Goal: Task Accomplishment & Management: Manage account settings

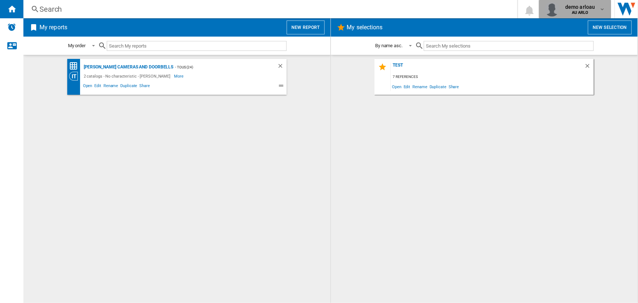
click at [593, 10] on span "demo arloau" at bounding box center [581, 6] width 30 height 7
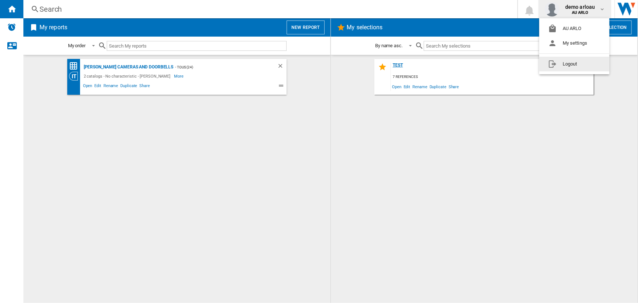
click at [571, 64] on button "Logout" at bounding box center [575, 64] width 70 height 15
